Goal: Find specific page/section: Find specific page/section

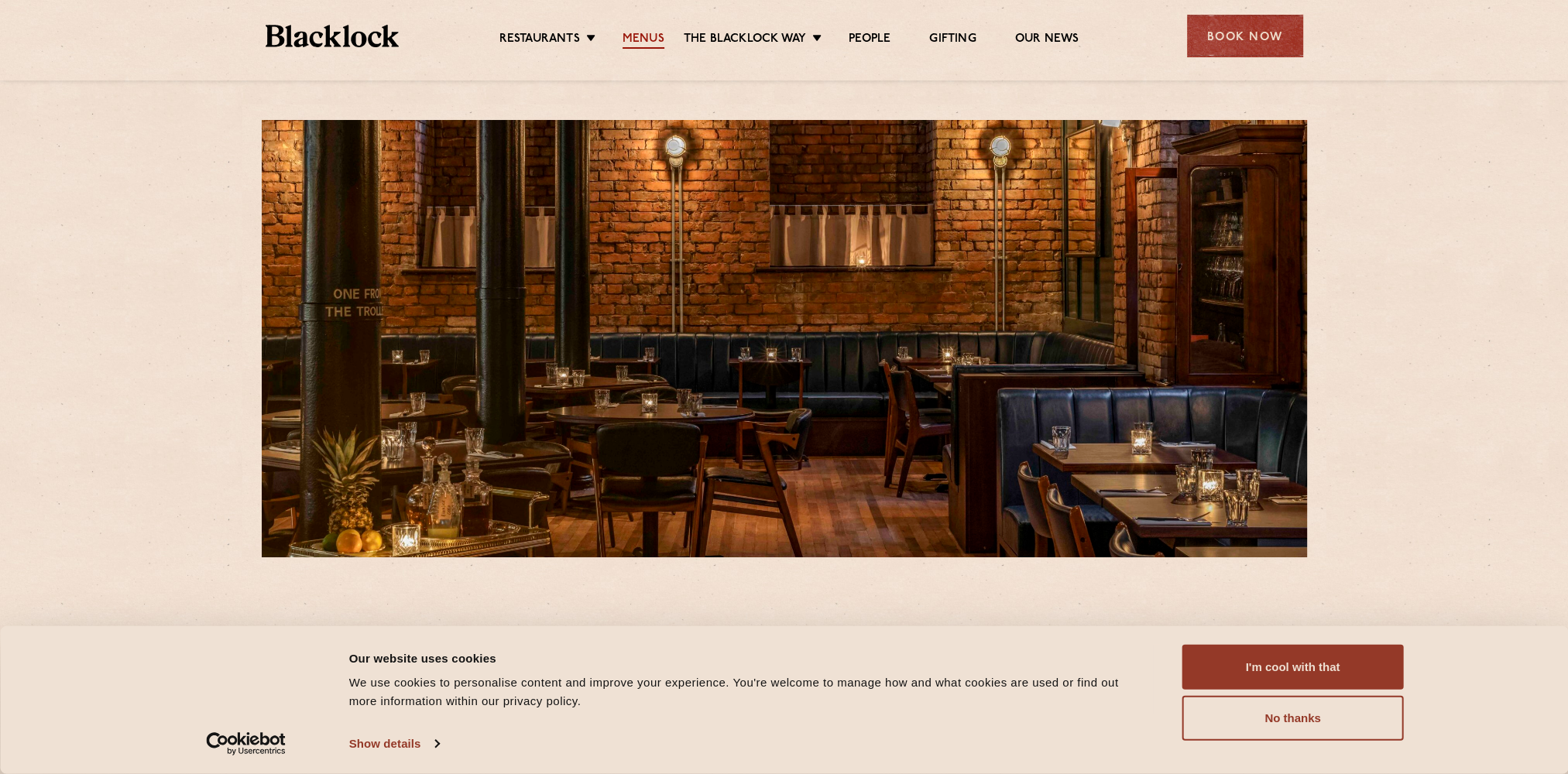
click at [647, 41] on link "Menus" at bounding box center [643, 41] width 42 height 17
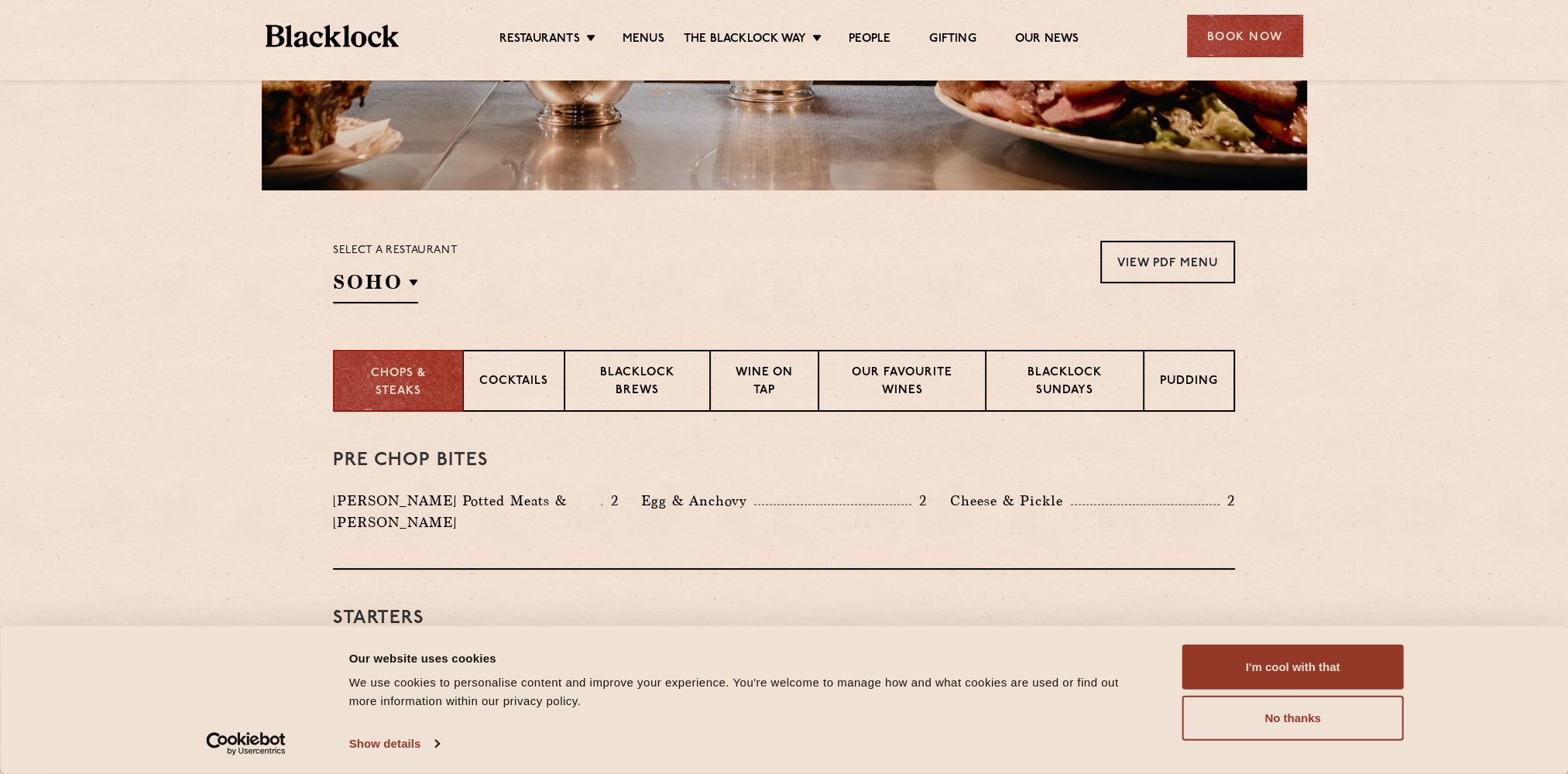
scroll to position [542, 0]
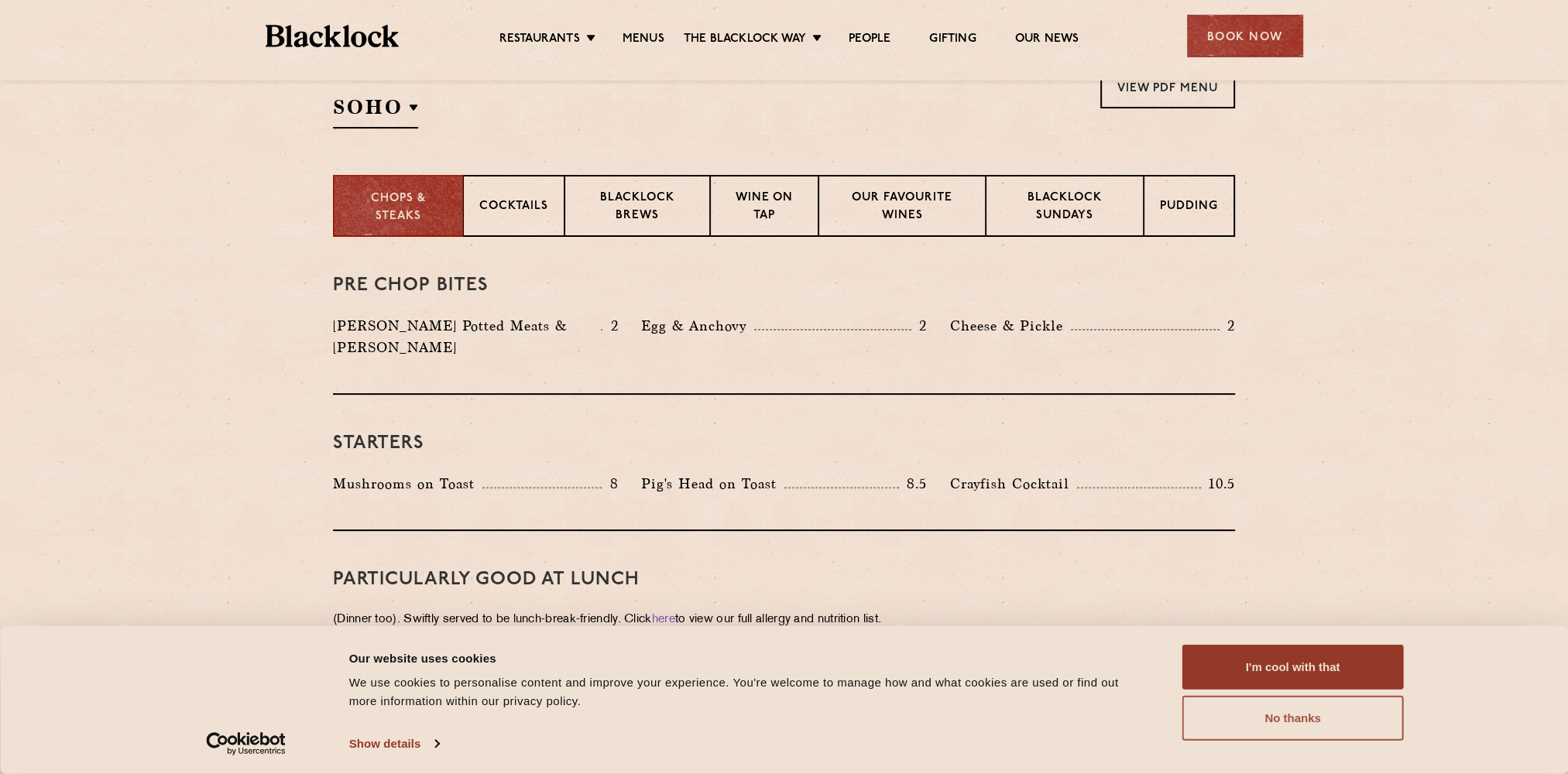
click at [1261, 725] on button "No thanks" at bounding box center [1293, 717] width 221 height 45
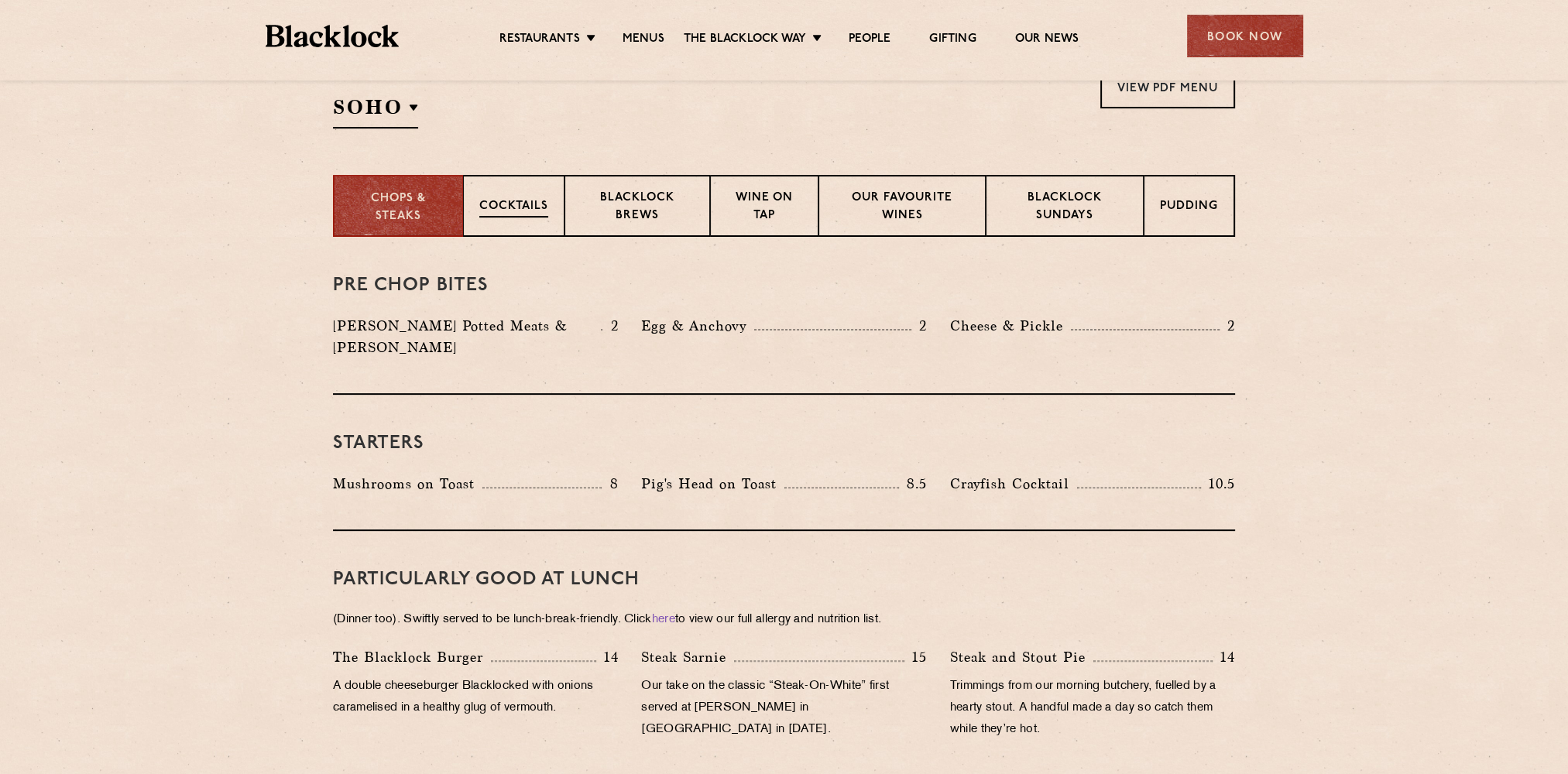
click at [541, 217] on div "Cocktails" at bounding box center [513, 205] width 101 height 62
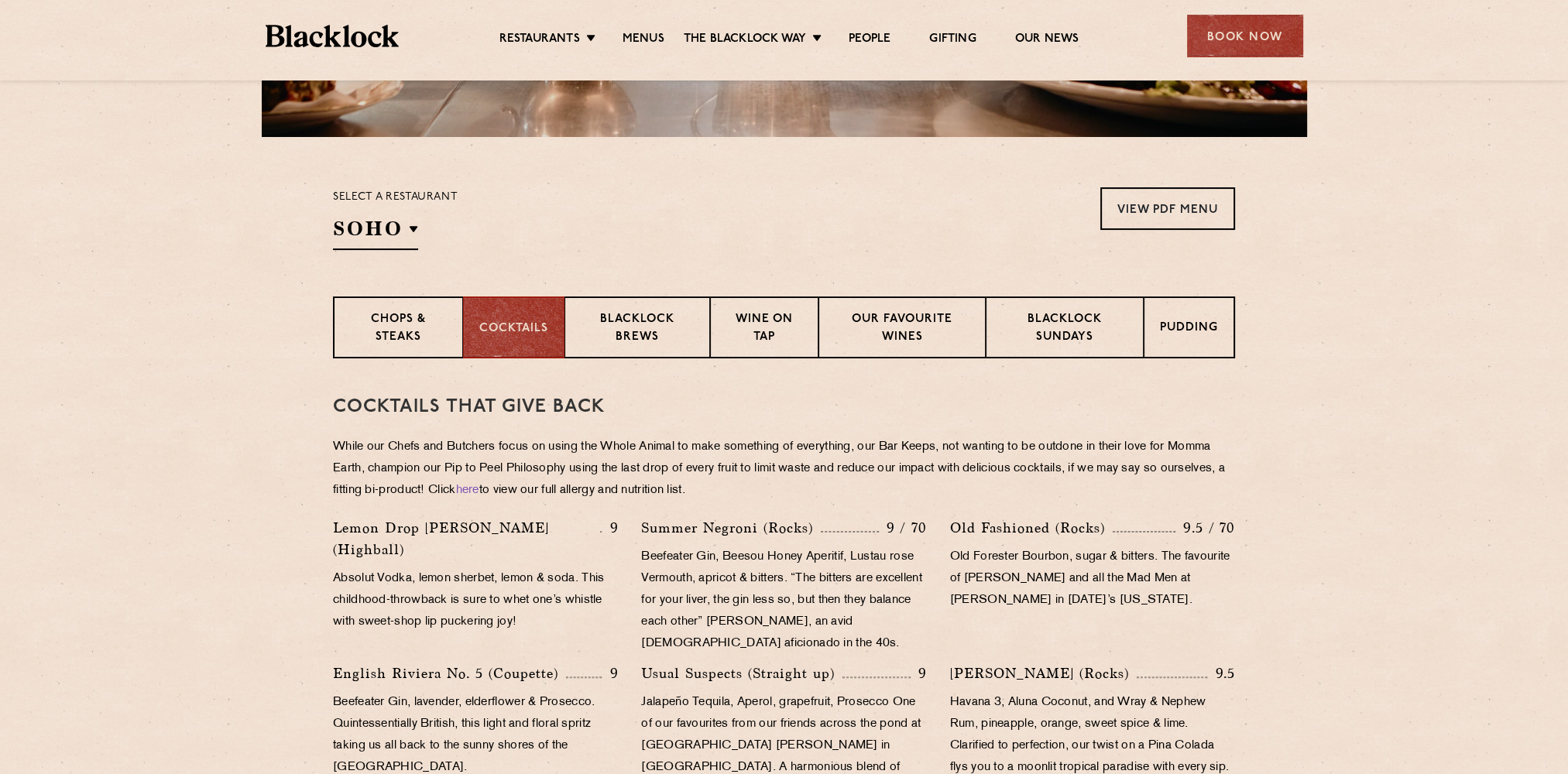
scroll to position [387, 0]
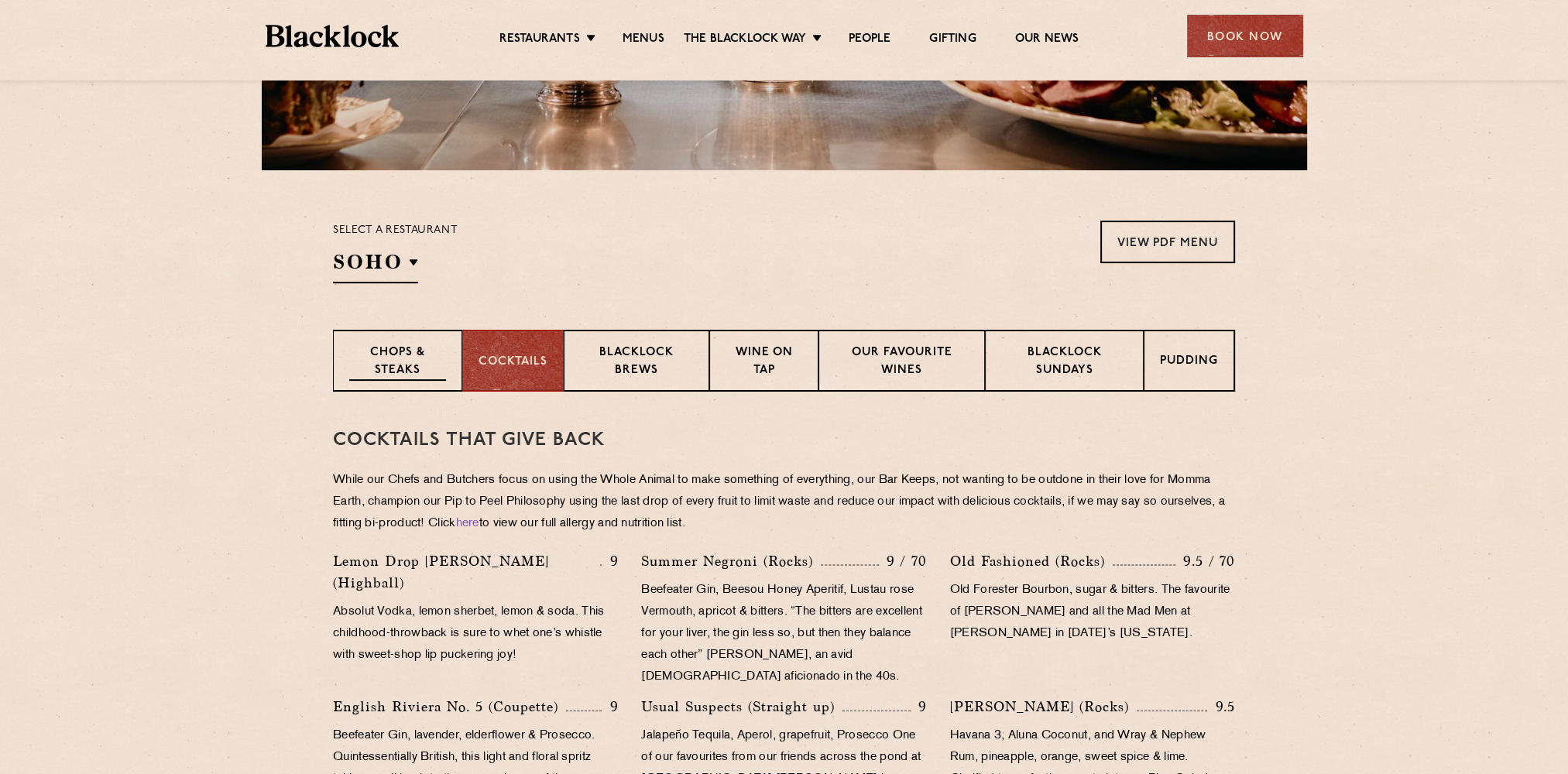
click at [405, 374] on p "Chops & Steaks" at bounding box center [398, 362] width 97 height 36
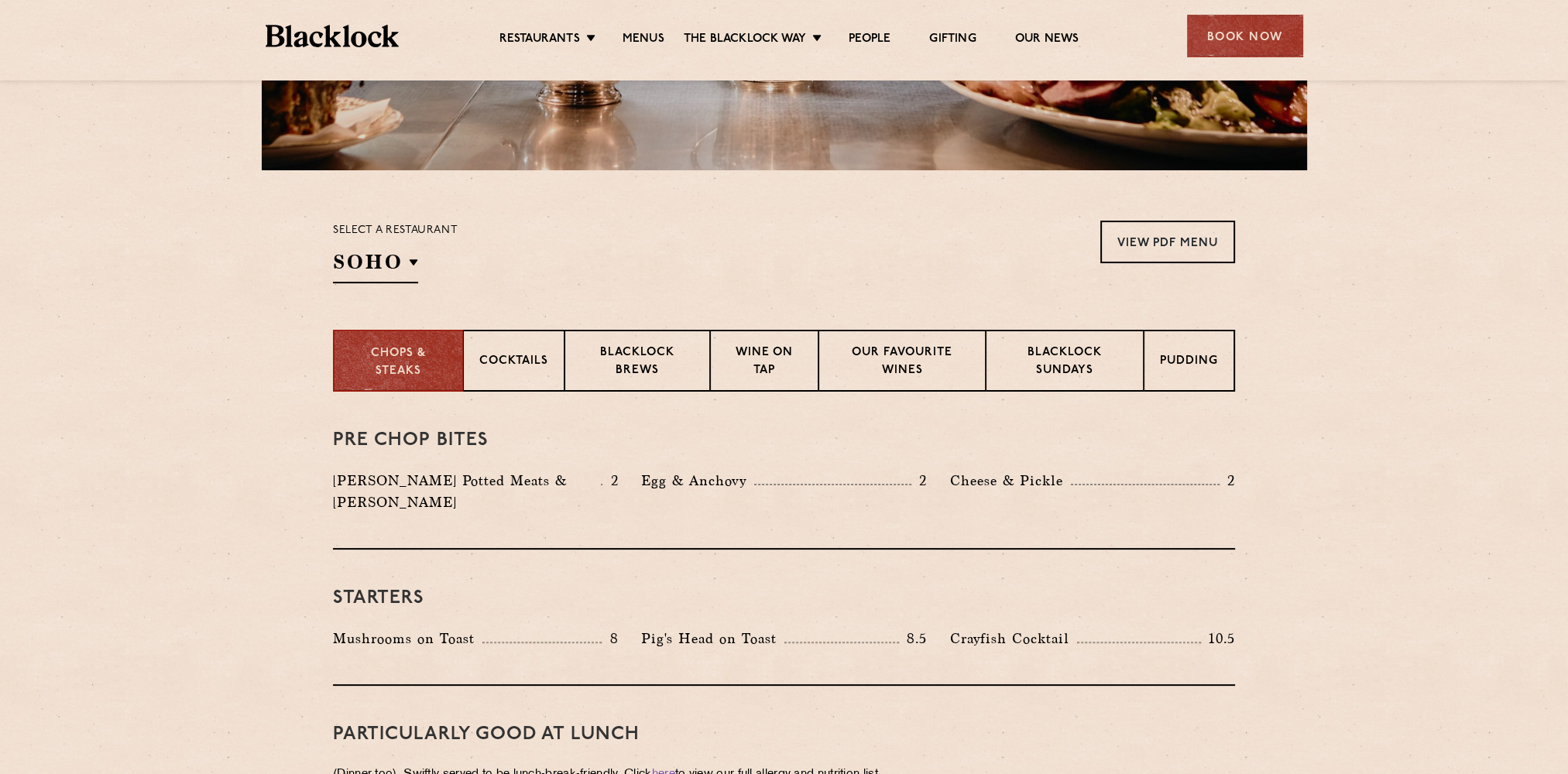
click at [418, 259] on div "Select a restaurant [GEOGRAPHIC_DATA] [GEOGRAPHIC_DATA] [GEOGRAPHIC_DATA] [GEOG…" at bounding box center [395, 252] width 125 height 62
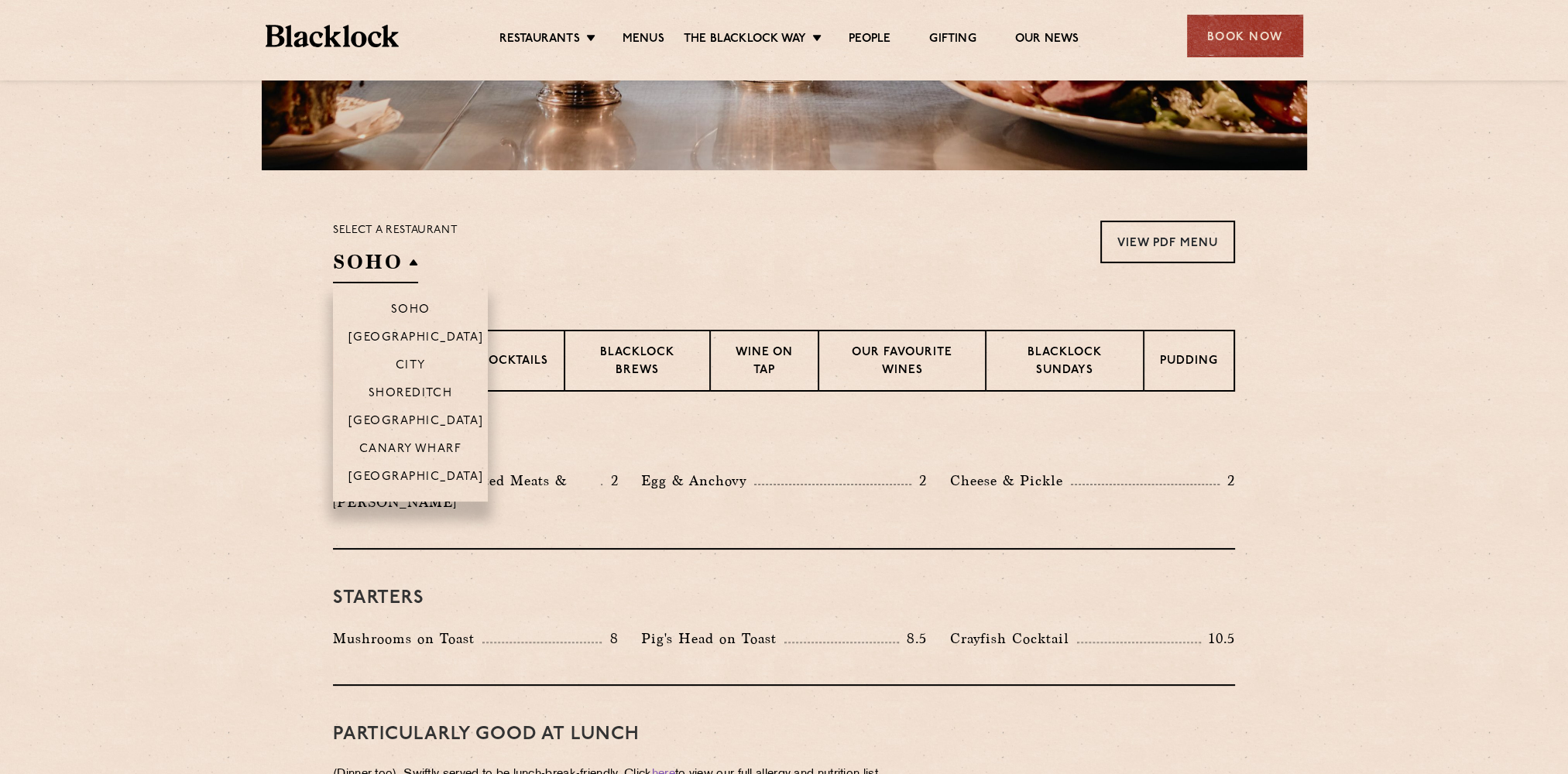
click at [409, 266] on h2 "SOHO" at bounding box center [375, 265] width 85 height 35
click at [423, 480] on p "[GEOGRAPHIC_DATA]" at bounding box center [416, 479] width 135 height 15
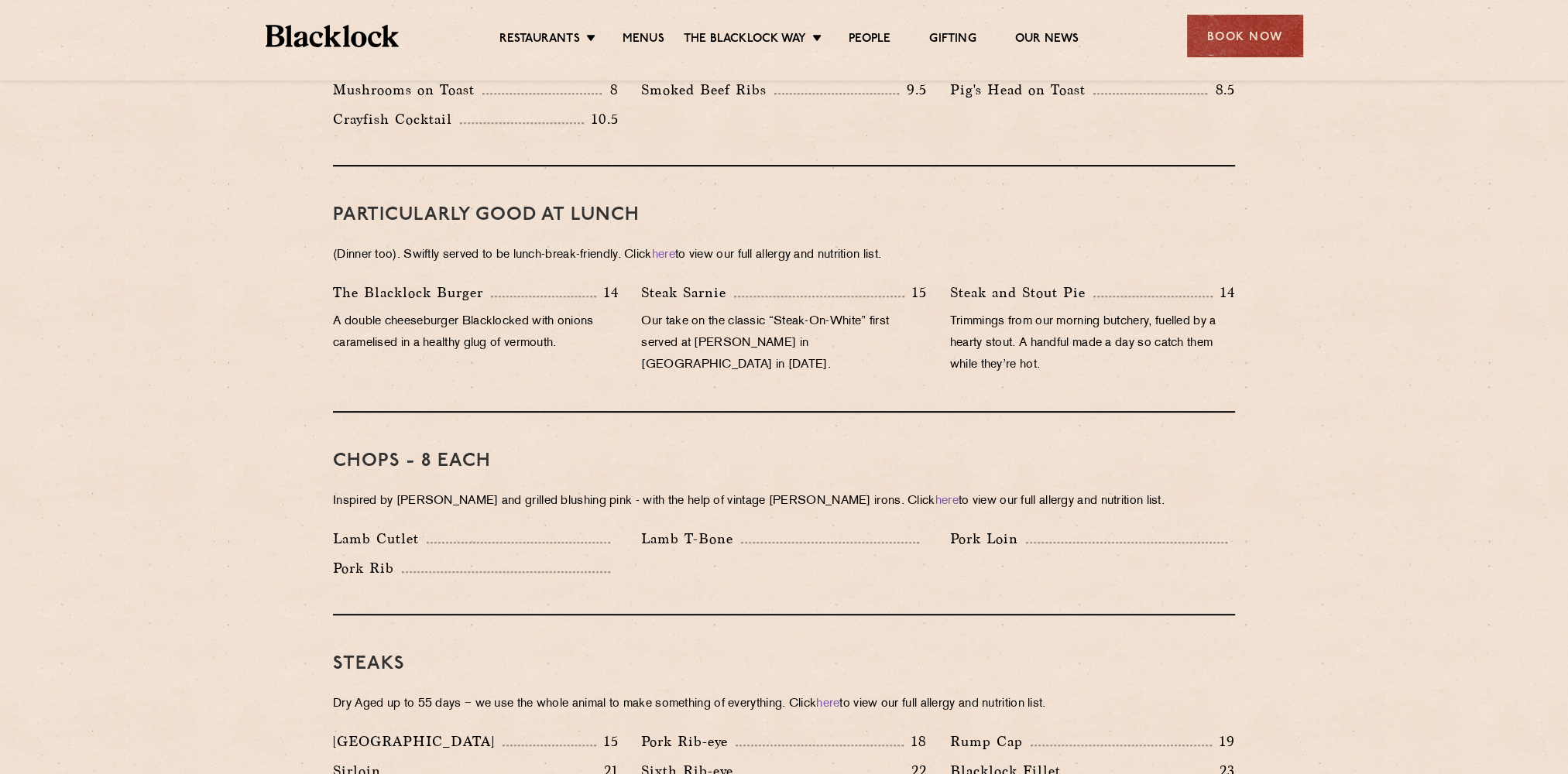
scroll to position [928, 0]
